Goal: Task Accomplishment & Management: Use online tool/utility

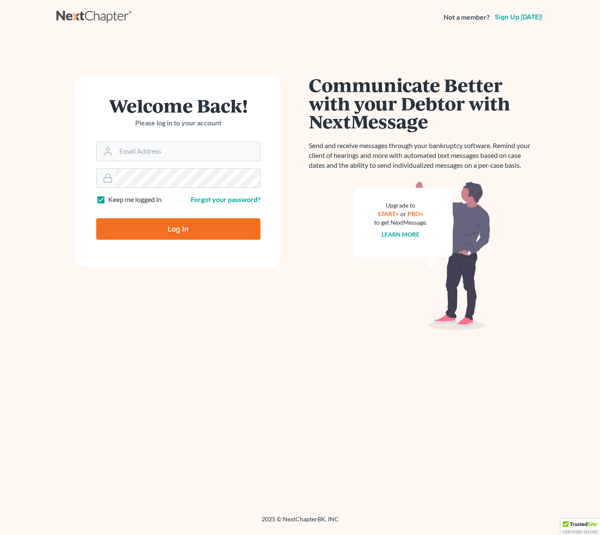
type input "[EMAIL_ADDRESS][DOMAIN_NAME]"
click at [177, 228] on input "Log In" at bounding box center [178, 228] width 164 height 21
type input "Thinking..."
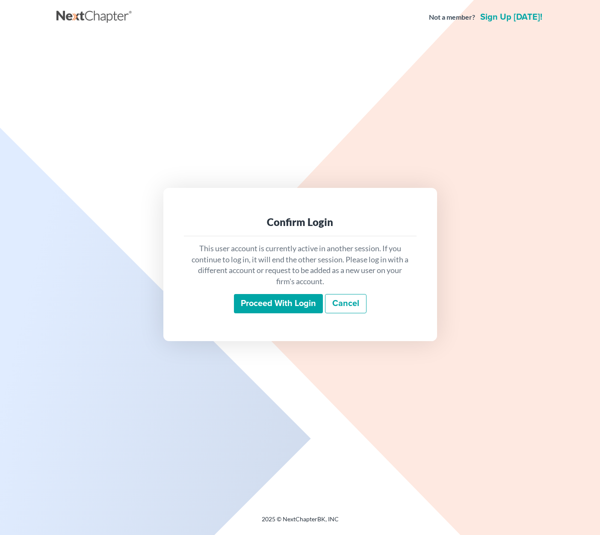
click at [278, 300] on input "Proceed with login" at bounding box center [278, 304] width 89 height 20
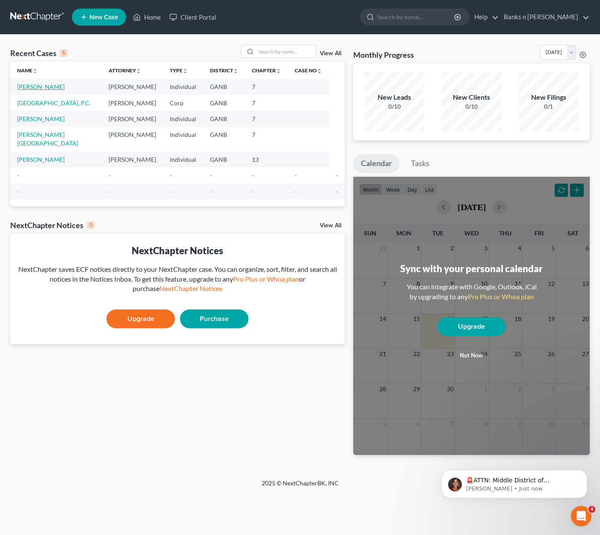
click at [47, 86] on link "[PERSON_NAME]" at bounding box center [40, 86] width 47 height 7
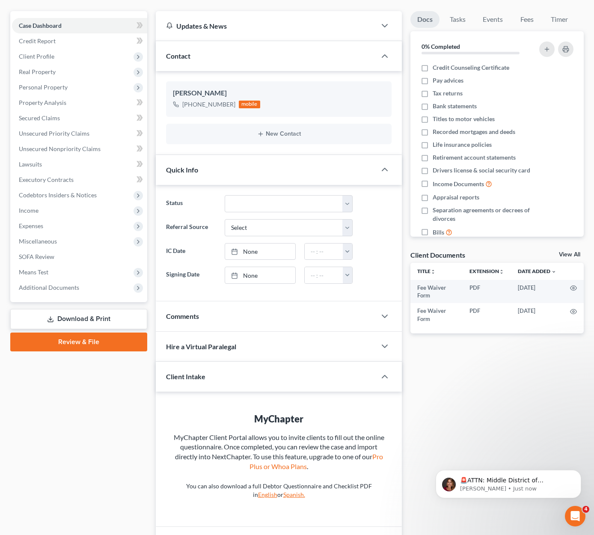
scroll to position [73, 0]
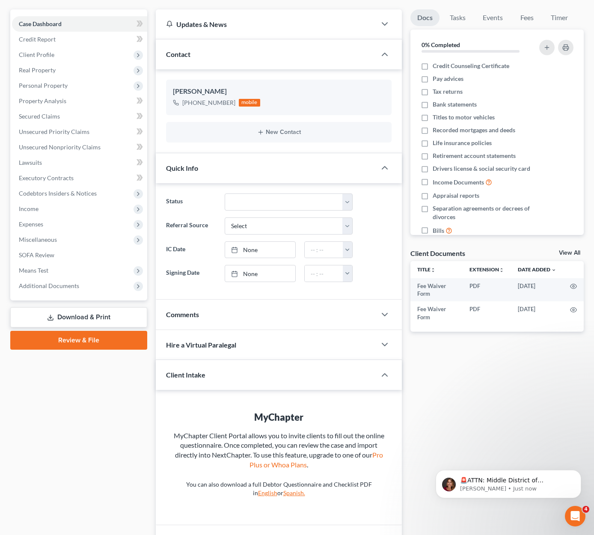
click at [98, 315] on link "Download & Print" at bounding box center [78, 317] width 137 height 20
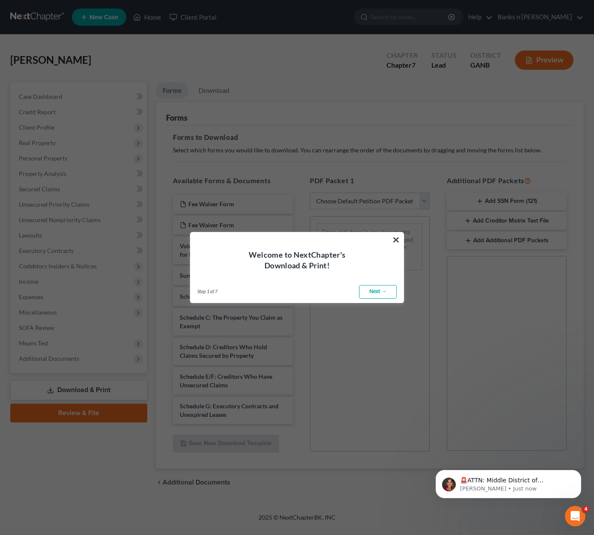
click at [386, 290] on link "Next →" at bounding box center [378, 292] width 38 height 14
select select "0"
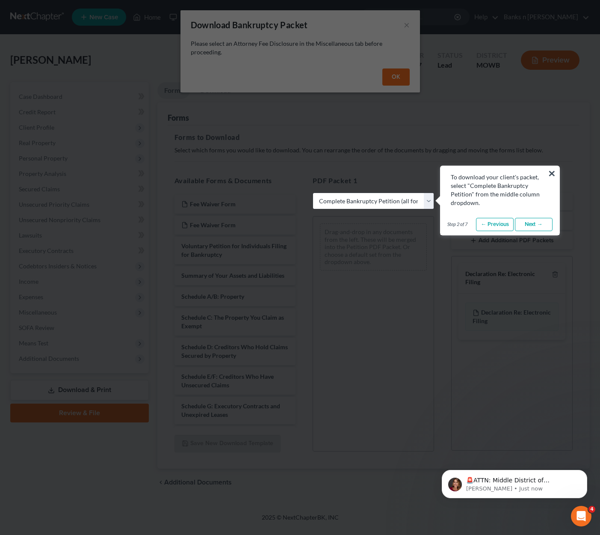
click at [533, 222] on link "Next →" at bounding box center [534, 225] width 38 height 14
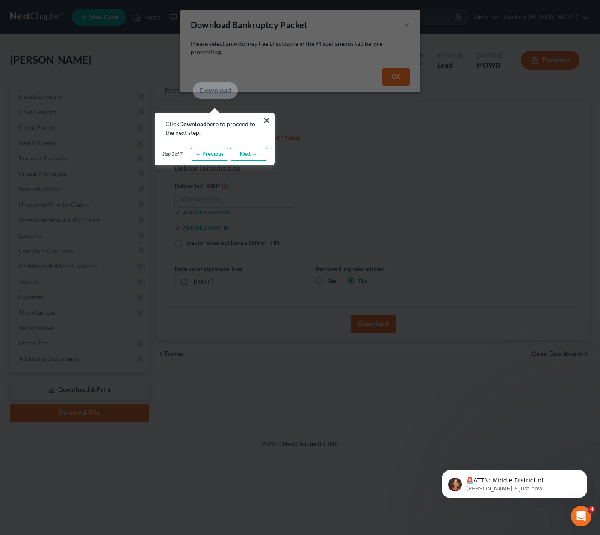
click at [254, 152] on link "Next →" at bounding box center [249, 155] width 38 height 14
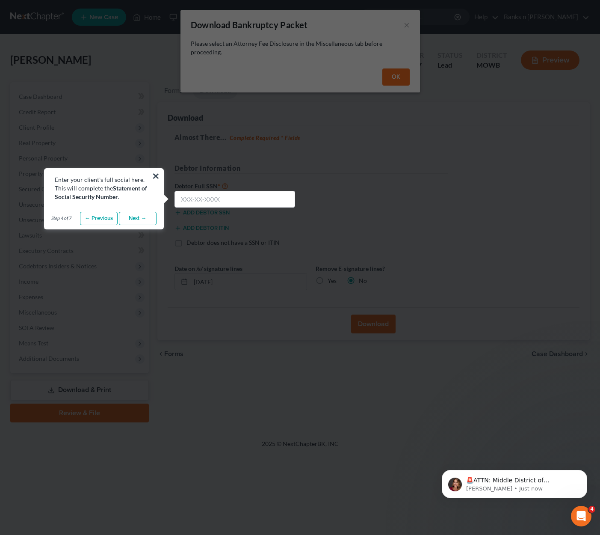
click at [142, 215] on link "Next →" at bounding box center [138, 219] width 38 height 14
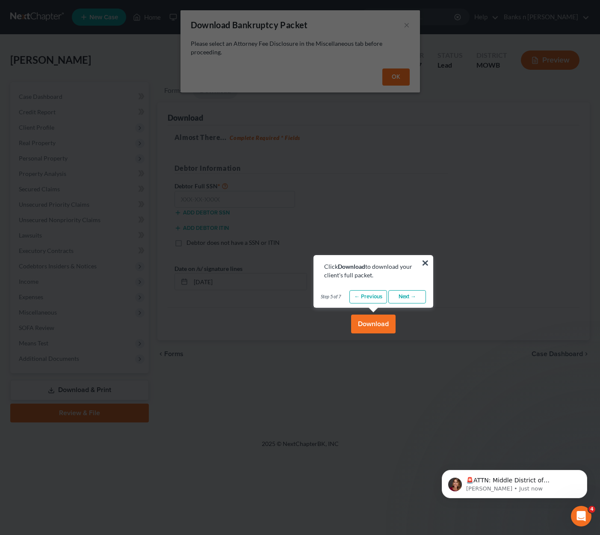
click at [416, 297] on link "Next →" at bounding box center [407, 297] width 38 height 14
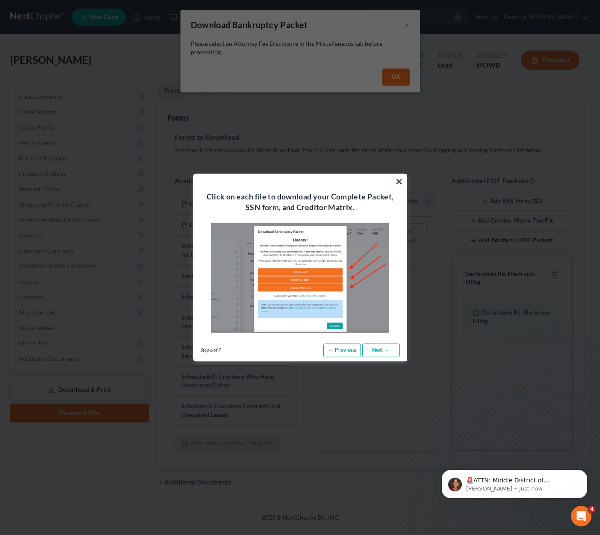
click at [384, 351] on link "Next →" at bounding box center [381, 351] width 38 height 14
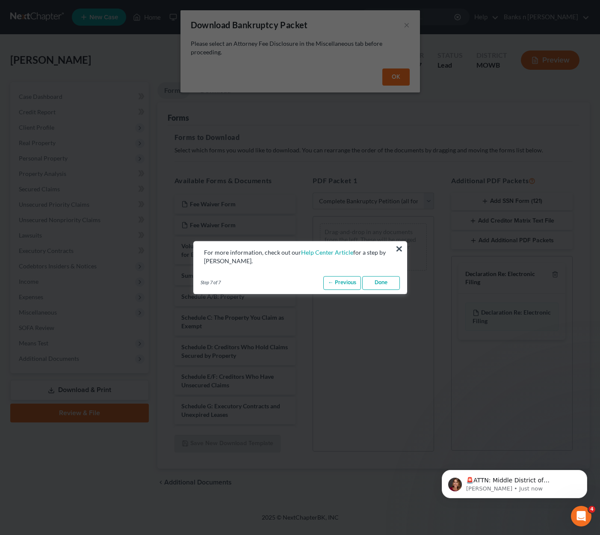
click at [391, 286] on link "Done" at bounding box center [381, 283] width 38 height 14
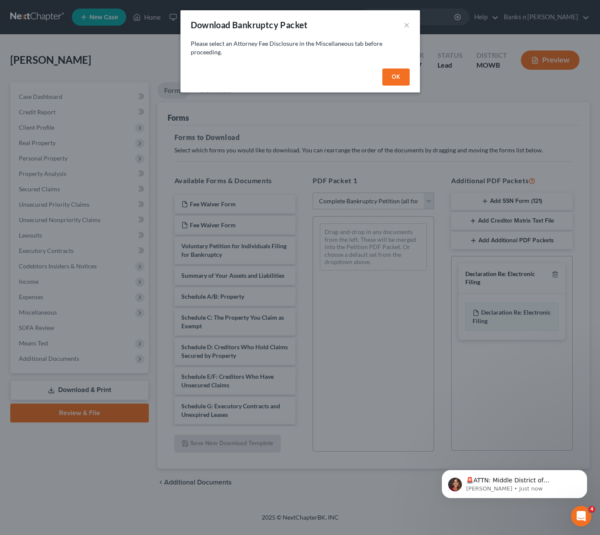
click at [401, 76] on button "OK" at bounding box center [395, 76] width 27 height 17
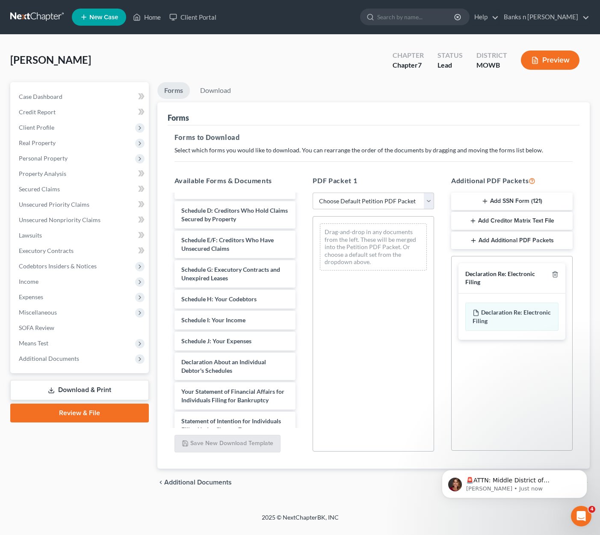
scroll to position [297, 0]
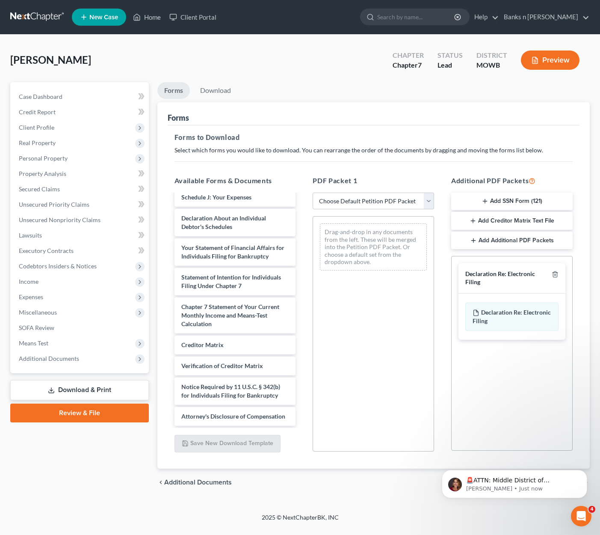
click at [511, 218] on button "Add Creditor Matrix Text File" at bounding box center [511, 221] width 121 height 18
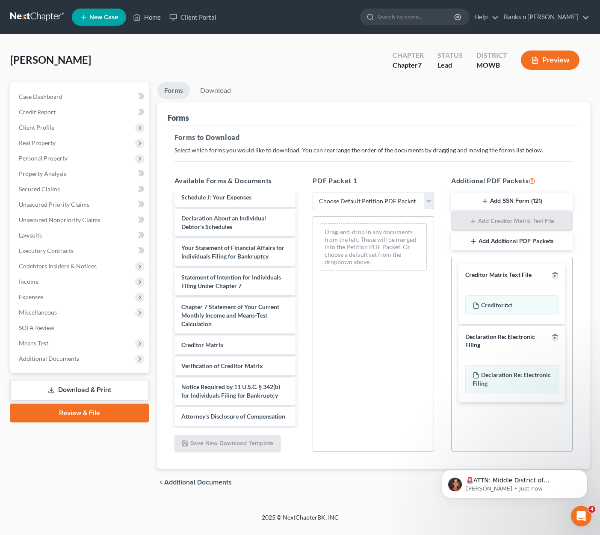
select select "1"
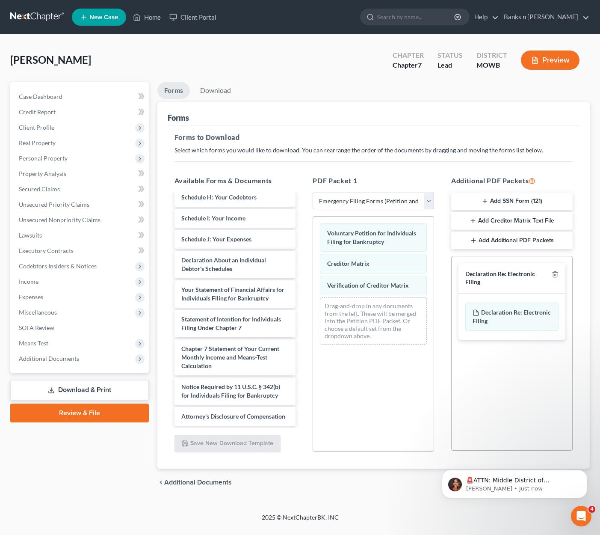
click at [108, 391] on link "Download & Print" at bounding box center [79, 390] width 139 height 20
click at [585, 473] on icon "Dismiss notification" at bounding box center [585, 472] width 5 height 5
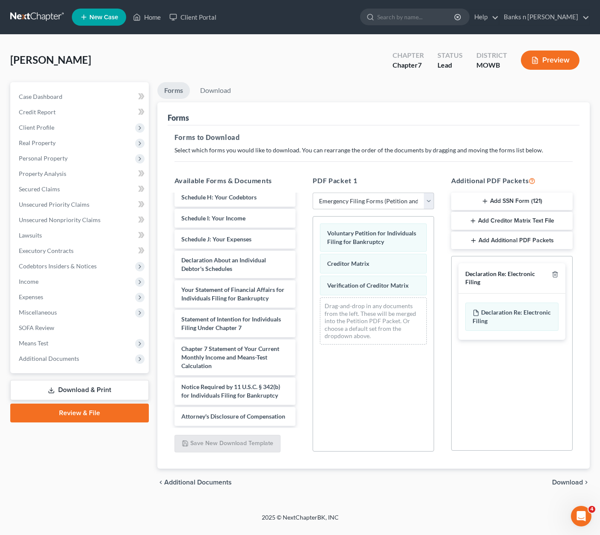
click at [575, 483] on span "Download" at bounding box center [567, 482] width 31 height 7
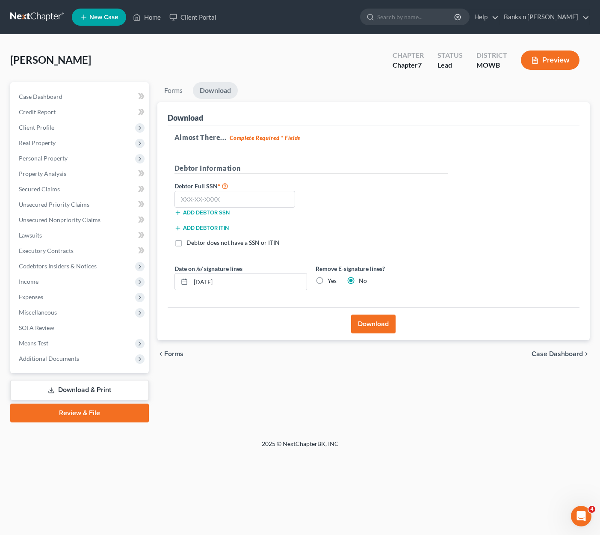
click at [374, 326] on button "Download" at bounding box center [373, 323] width 44 height 19
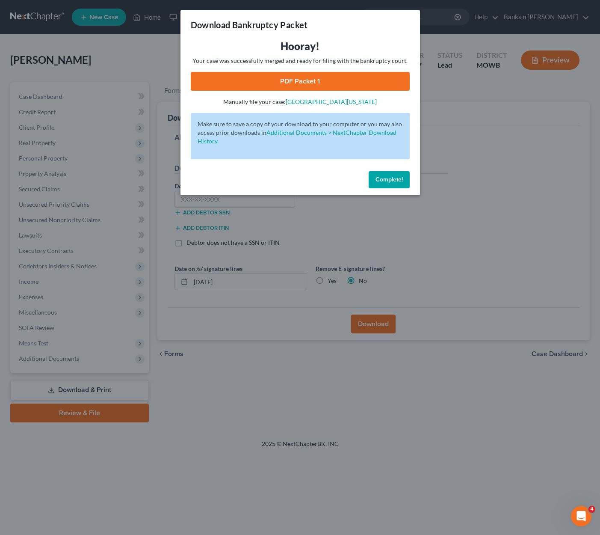
click at [392, 178] on span "Complete!" at bounding box center [389, 179] width 27 height 7
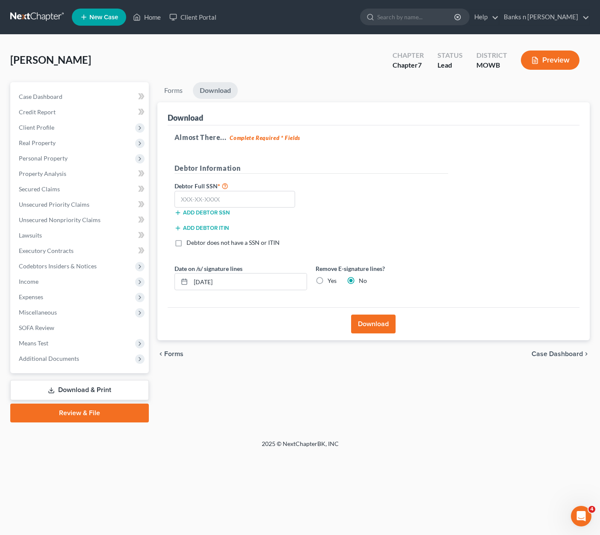
click at [380, 325] on button "Download" at bounding box center [373, 323] width 44 height 19
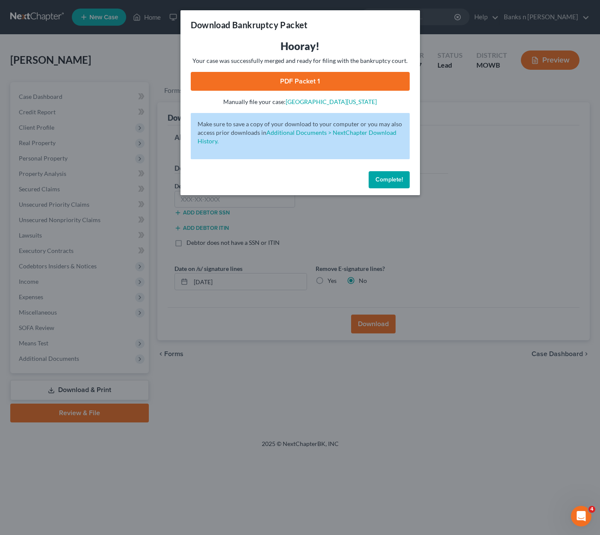
click at [341, 77] on link "PDF Packet 1" at bounding box center [300, 81] width 219 height 19
click at [393, 175] on button "Complete!" at bounding box center [389, 179] width 41 height 17
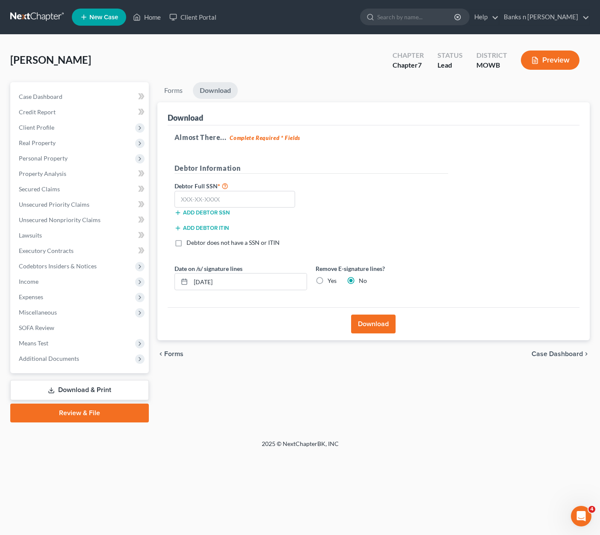
click at [113, 389] on link "Download & Print" at bounding box center [79, 390] width 139 height 20
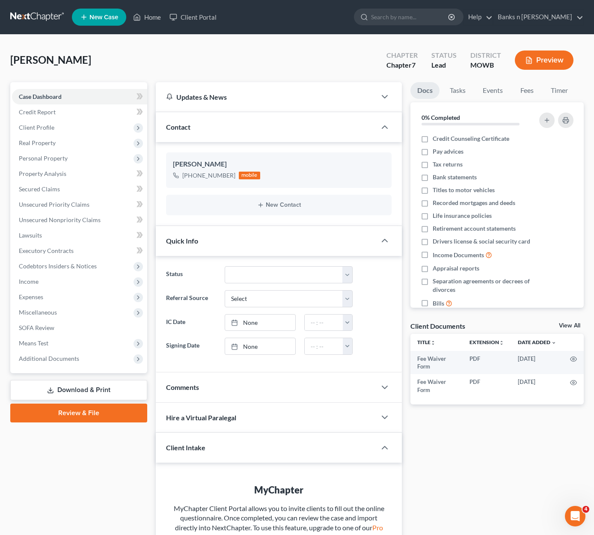
click at [99, 390] on link "Download & Print" at bounding box center [78, 390] width 137 height 20
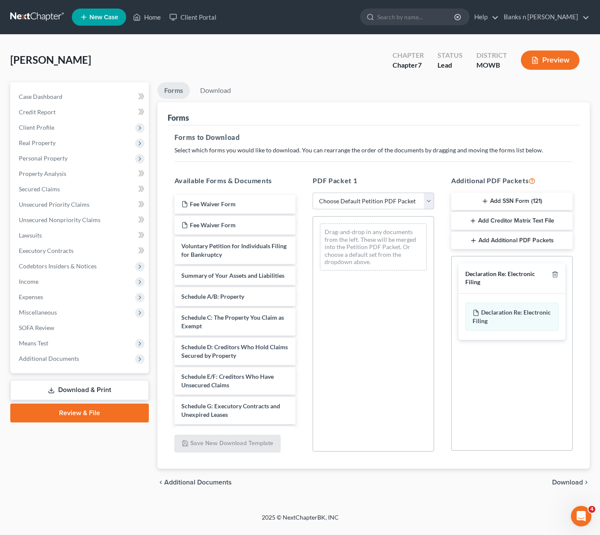
click at [524, 220] on button "Add Creditor Matrix Text File" at bounding box center [511, 221] width 121 height 18
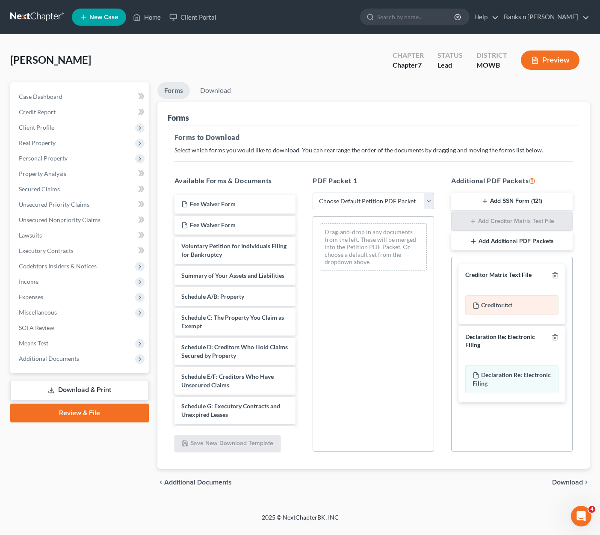
click at [503, 302] on div "Creditor.txt" at bounding box center [511, 305] width 93 height 20
select select "1"
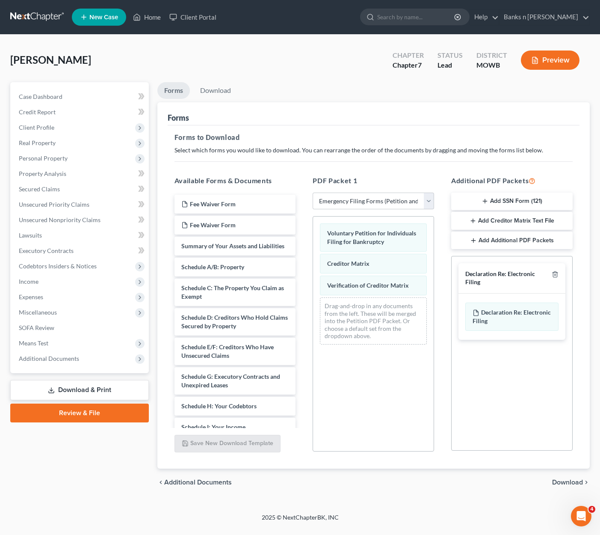
click at [497, 218] on button "Add Creditor Matrix Text File" at bounding box center [511, 221] width 121 height 18
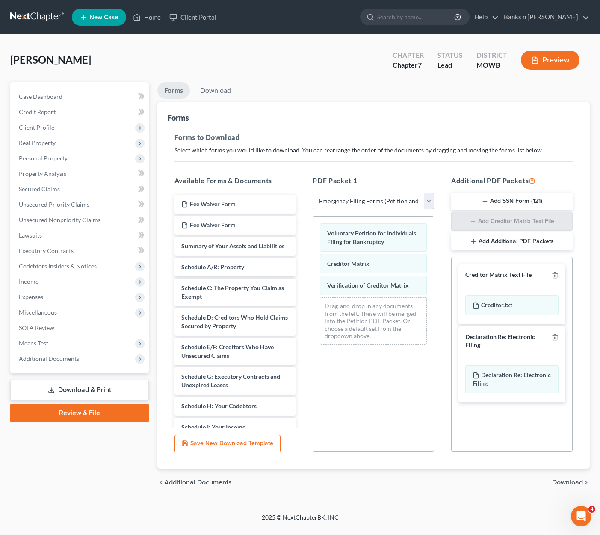
click at [576, 481] on span "Download" at bounding box center [567, 482] width 31 height 7
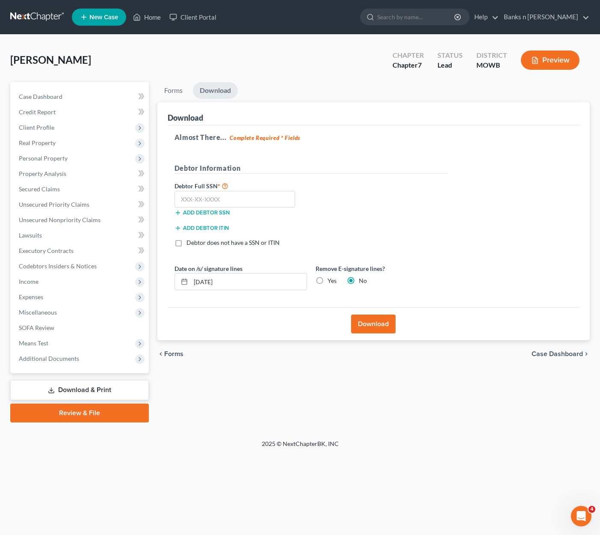
click at [375, 323] on button "Download" at bounding box center [373, 323] width 44 height 19
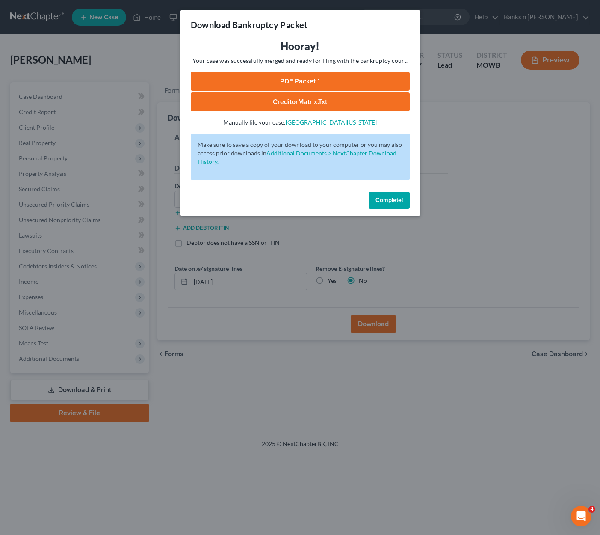
click at [311, 101] on link "CreditorMatrix.txt" at bounding box center [300, 101] width 219 height 19
click at [400, 199] on span "Complete!" at bounding box center [389, 199] width 27 height 7
